Goal: Transaction & Acquisition: Subscribe to service/newsletter

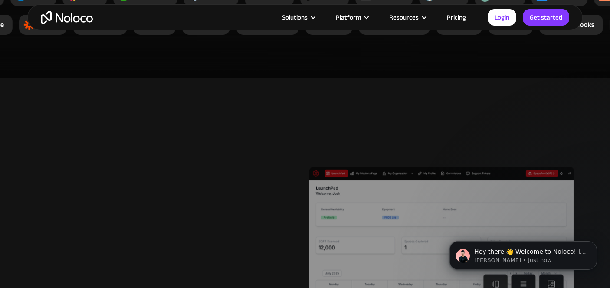
scroll to position [1848, 0]
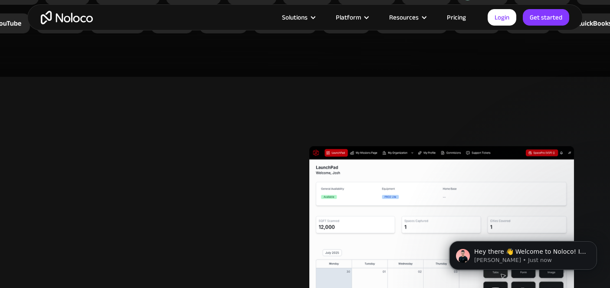
click at [463, 16] on link "Pricing" at bounding box center [456, 17] width 41 height 11
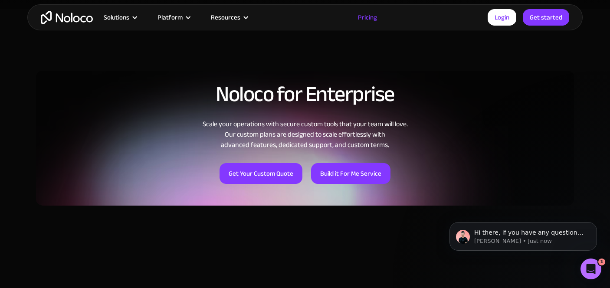
scroll to position [614, 0]
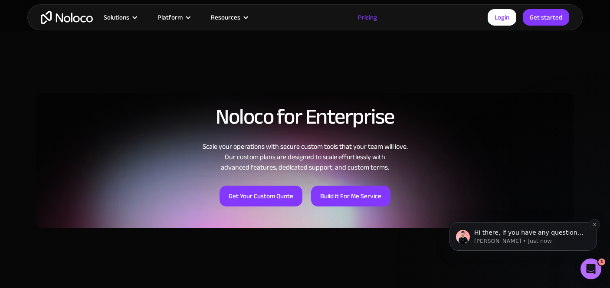
click at [525, 228] on div "Hi there, if you have any questions about our pricing, just let us know! [PERSO…" at bounding box center [523, 236] width 135 height 17
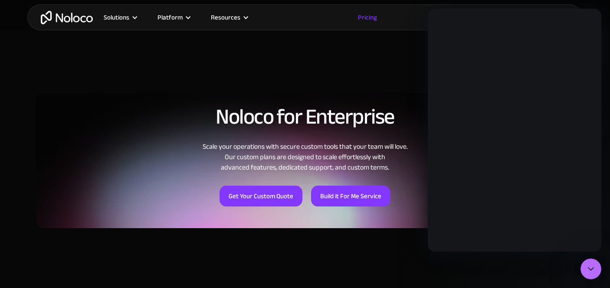
scroll to position [0, 0]
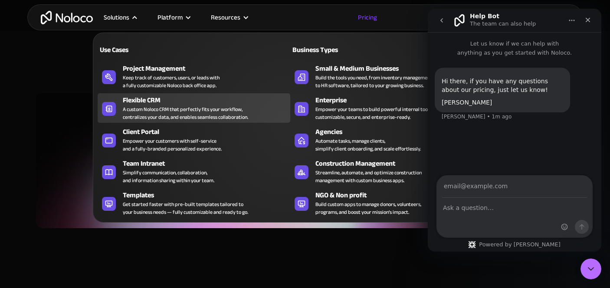
click at [140, 101] on div "Flexible CRM" at bounding box center [208, 100] width 171 height 10
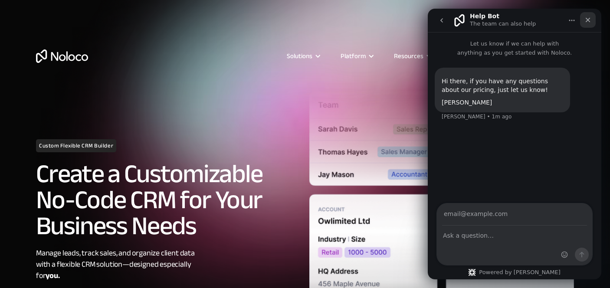
click at [592, 20] on div "Close" at bounding box center [588, 20] width 16 height 16
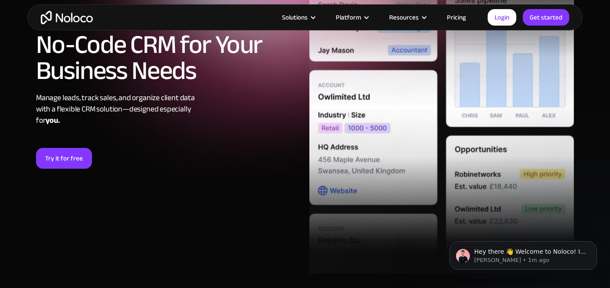
scroll to position [156, 0]
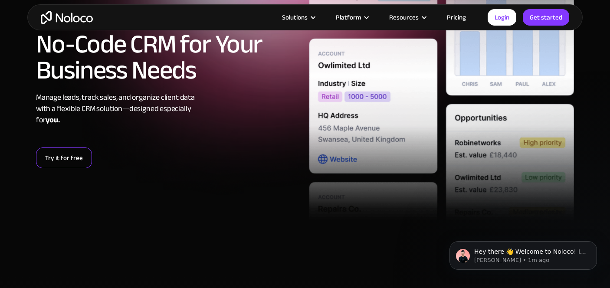
click at [54, 163] on link "Try it for free" at bounding box center [64, 158] width 56 height 21
